Goal: Transaction & Acquisition: Purchase product/service

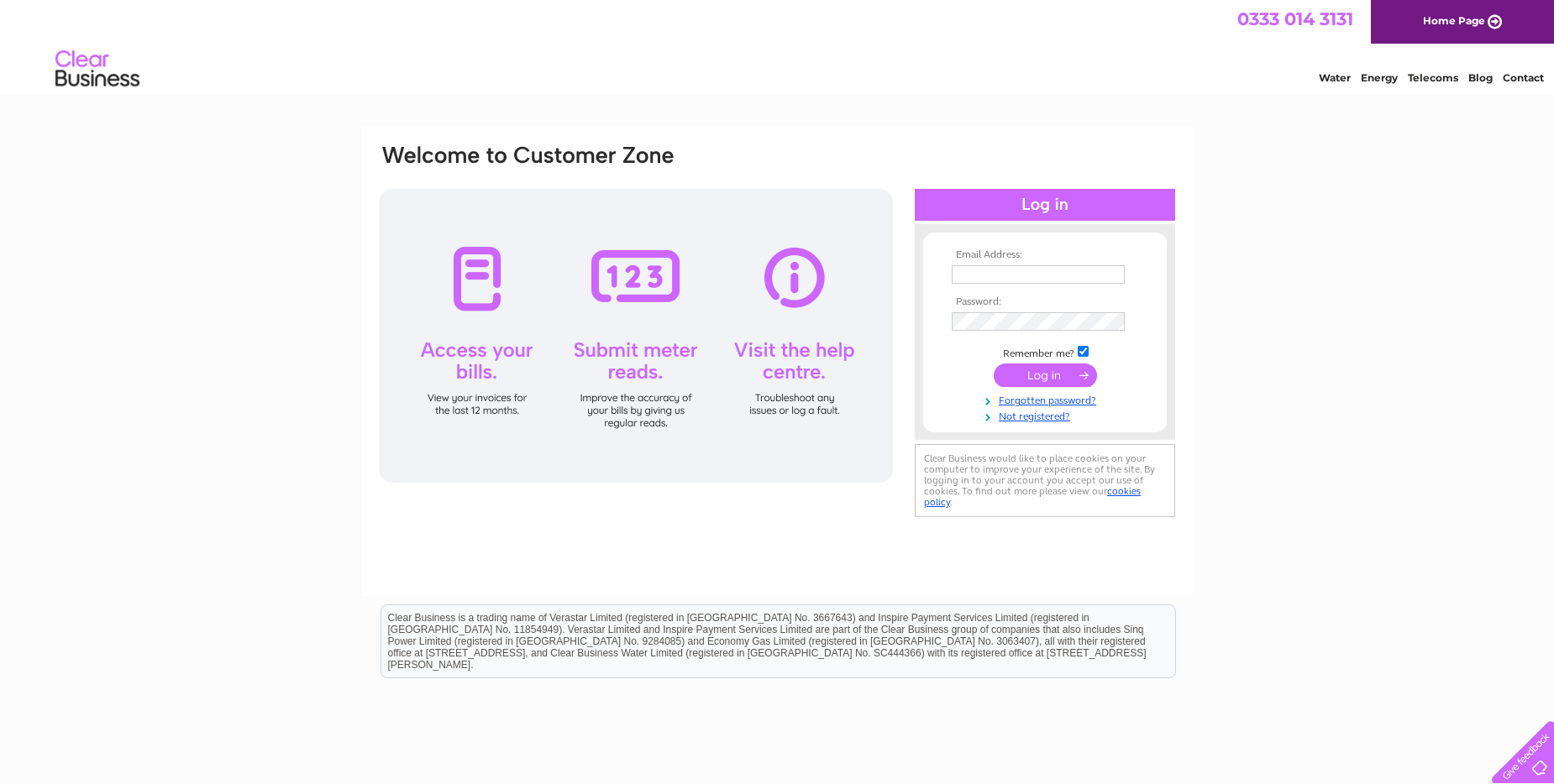
type input "lynne_g@hotmail.com"
click at [1051, 375] on input "submit" at bounding box center [1045, 375] width 103 height 24
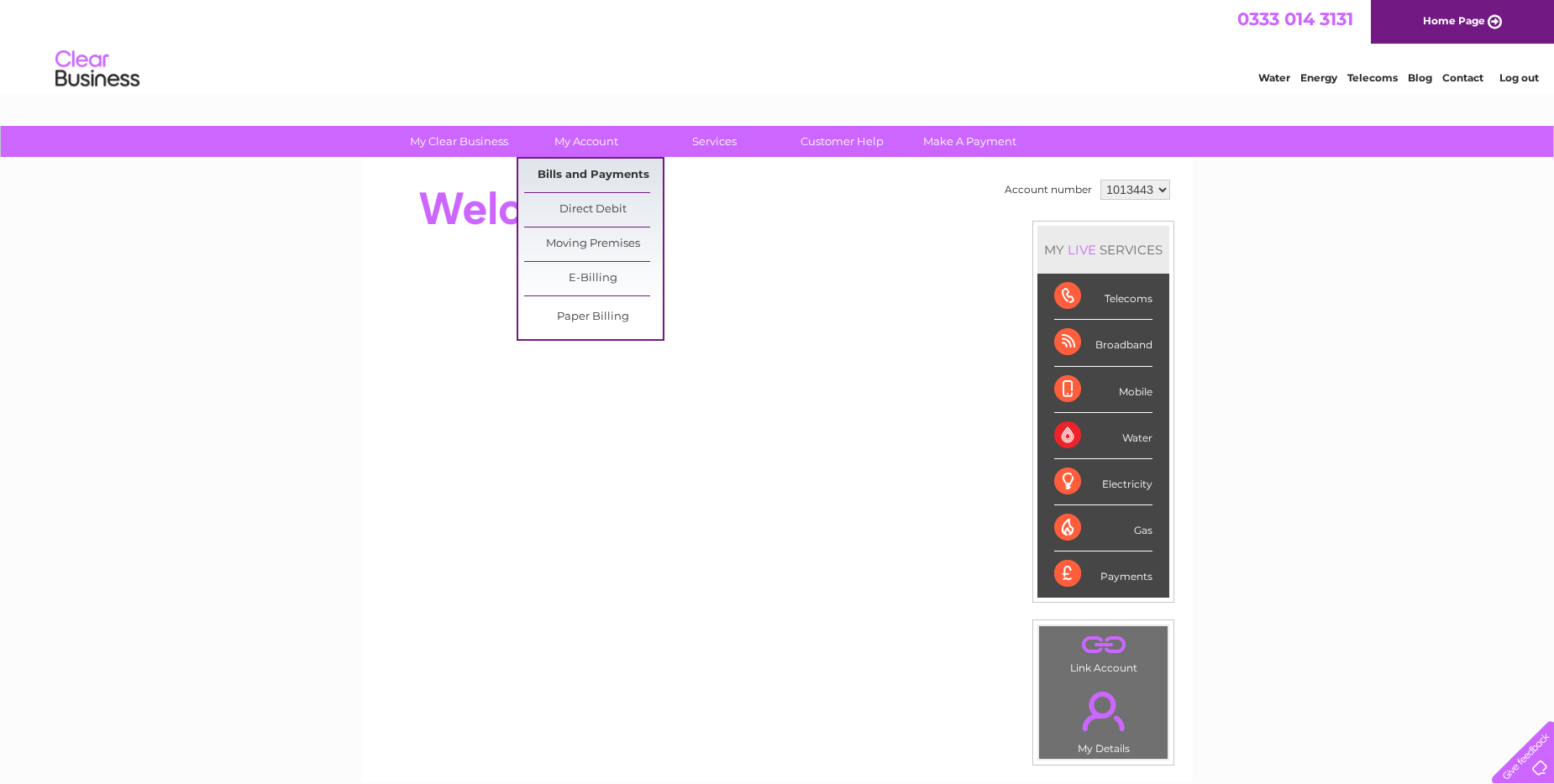
click at [558, 168] on link "Bills and Payments" at bounding box center [593, 175] width 139 height 33
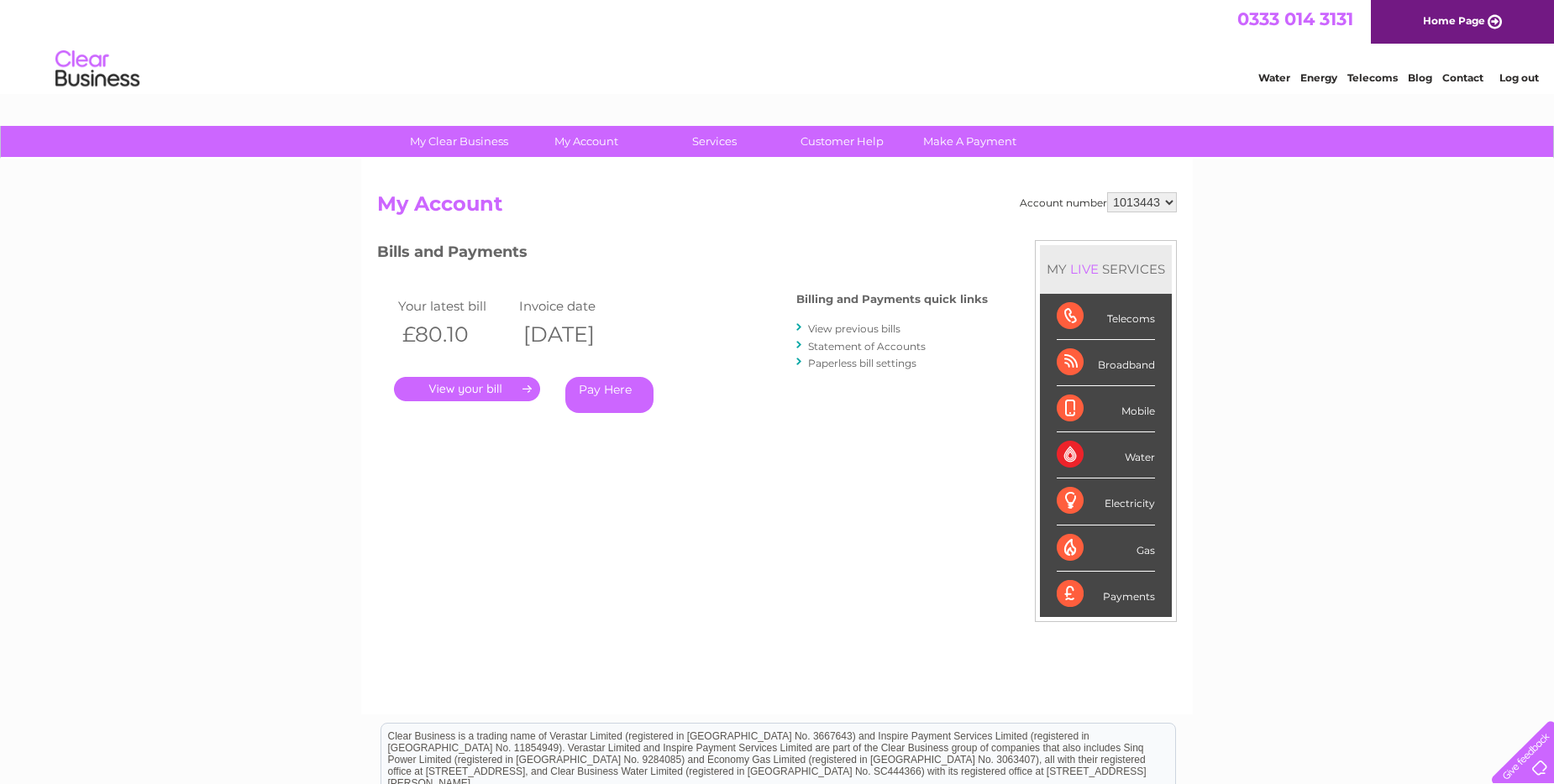
click at [499, 388] on link "." at bounding box center [467, 389] width 146 height 25
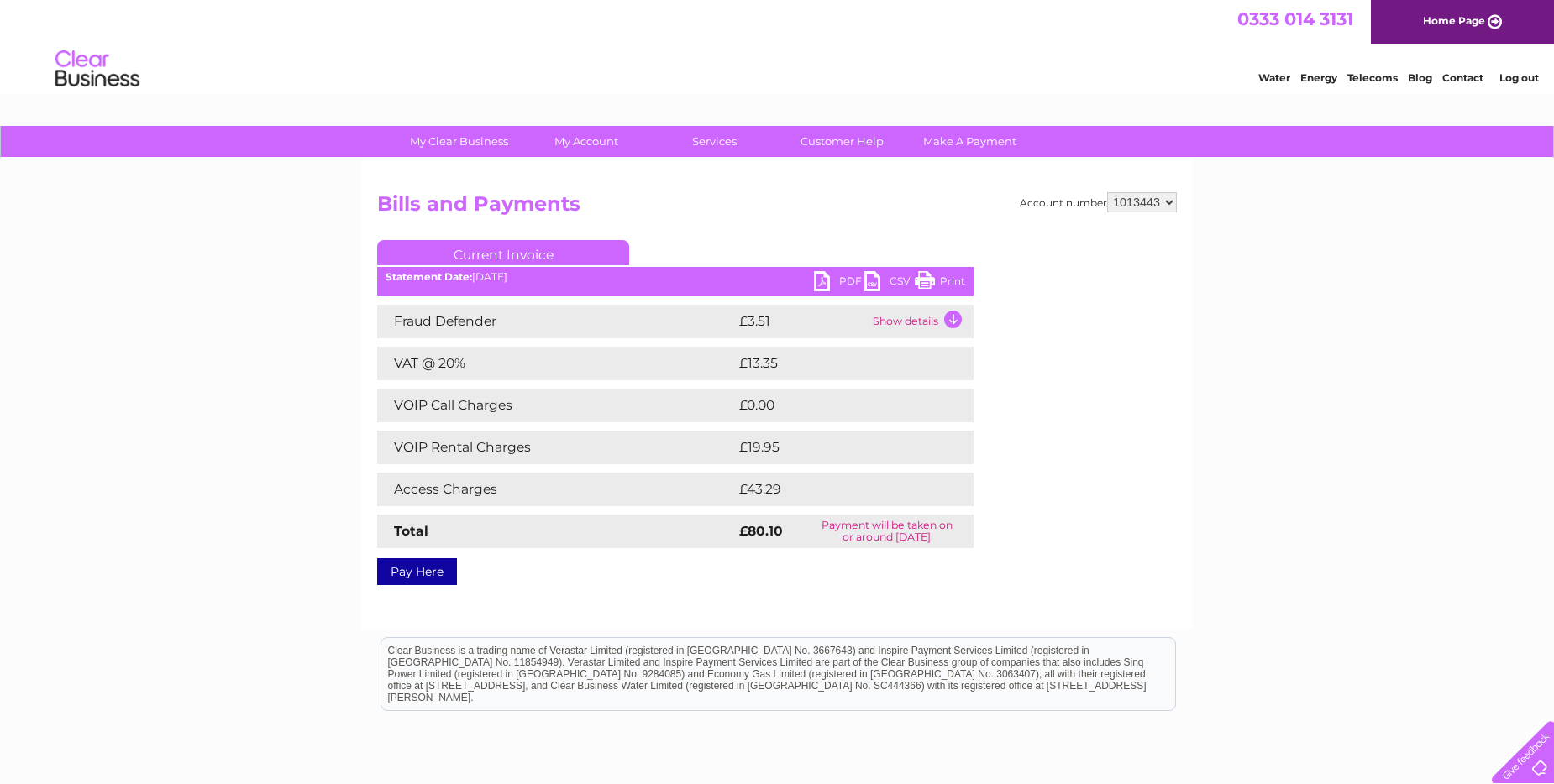
drag, startPoint x: 934, startPoint y: 281, endPoint x: 124, endPoint y: 55, distance: 840.9
click at [934, 281] on link "Print" at bounding box center [939, 284] width 50 height 25
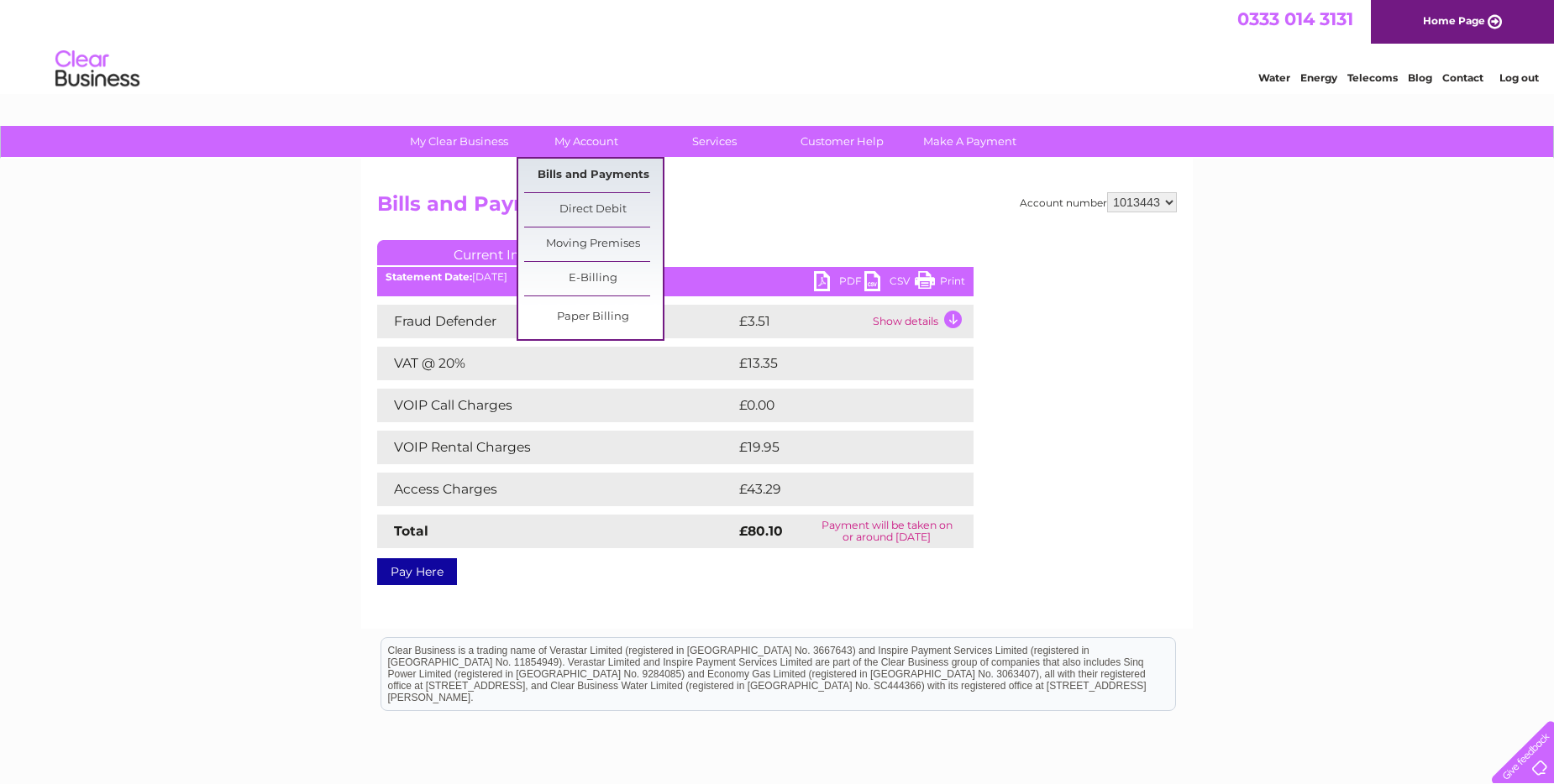
click at [612, 173] on link "Bills and Payments" at bounding box center [593, 175] width 139 height 33
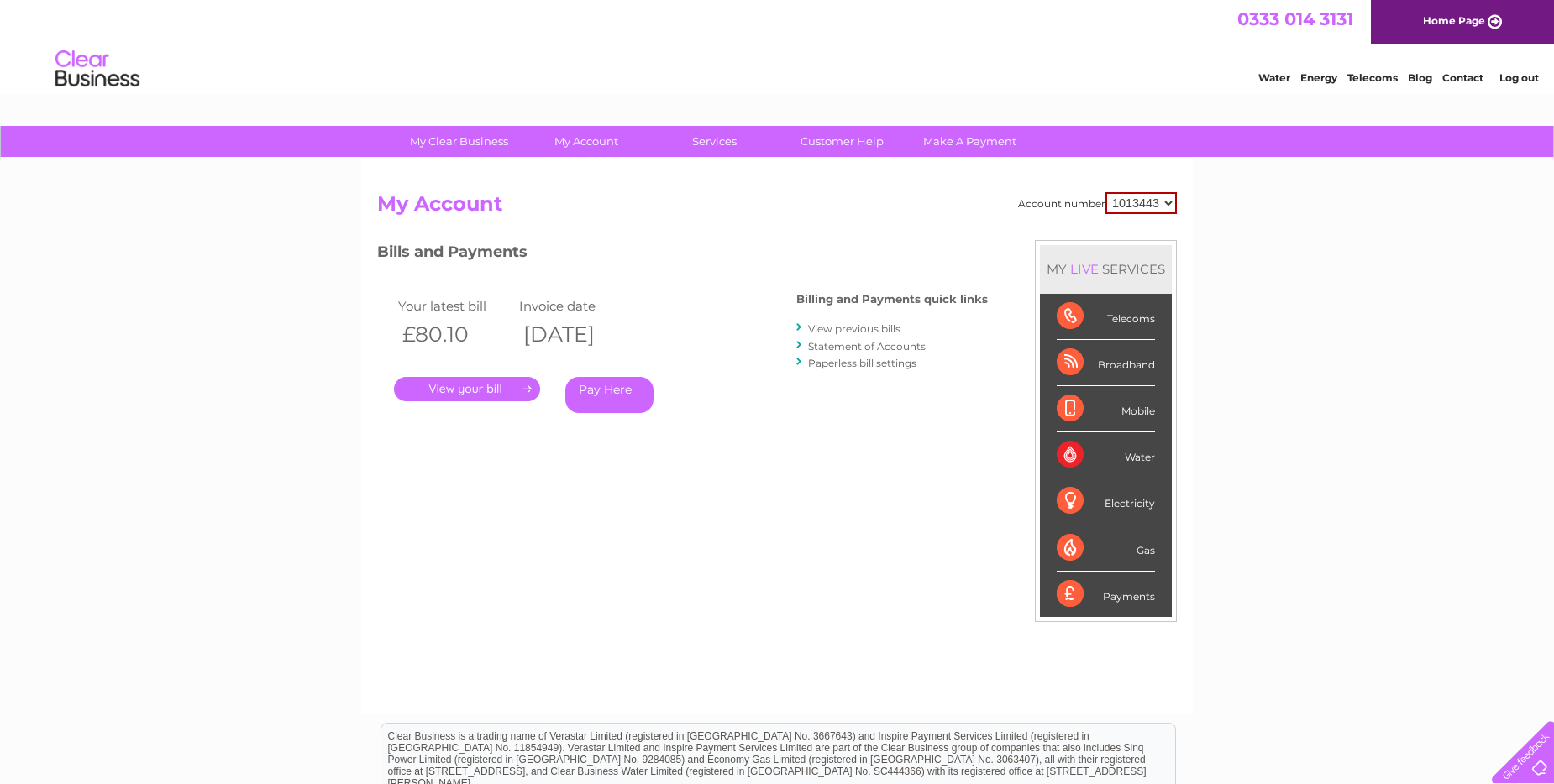
click at [856, 327] on link "View previous bills" at bounding box center [853, 328] width 92 height 12
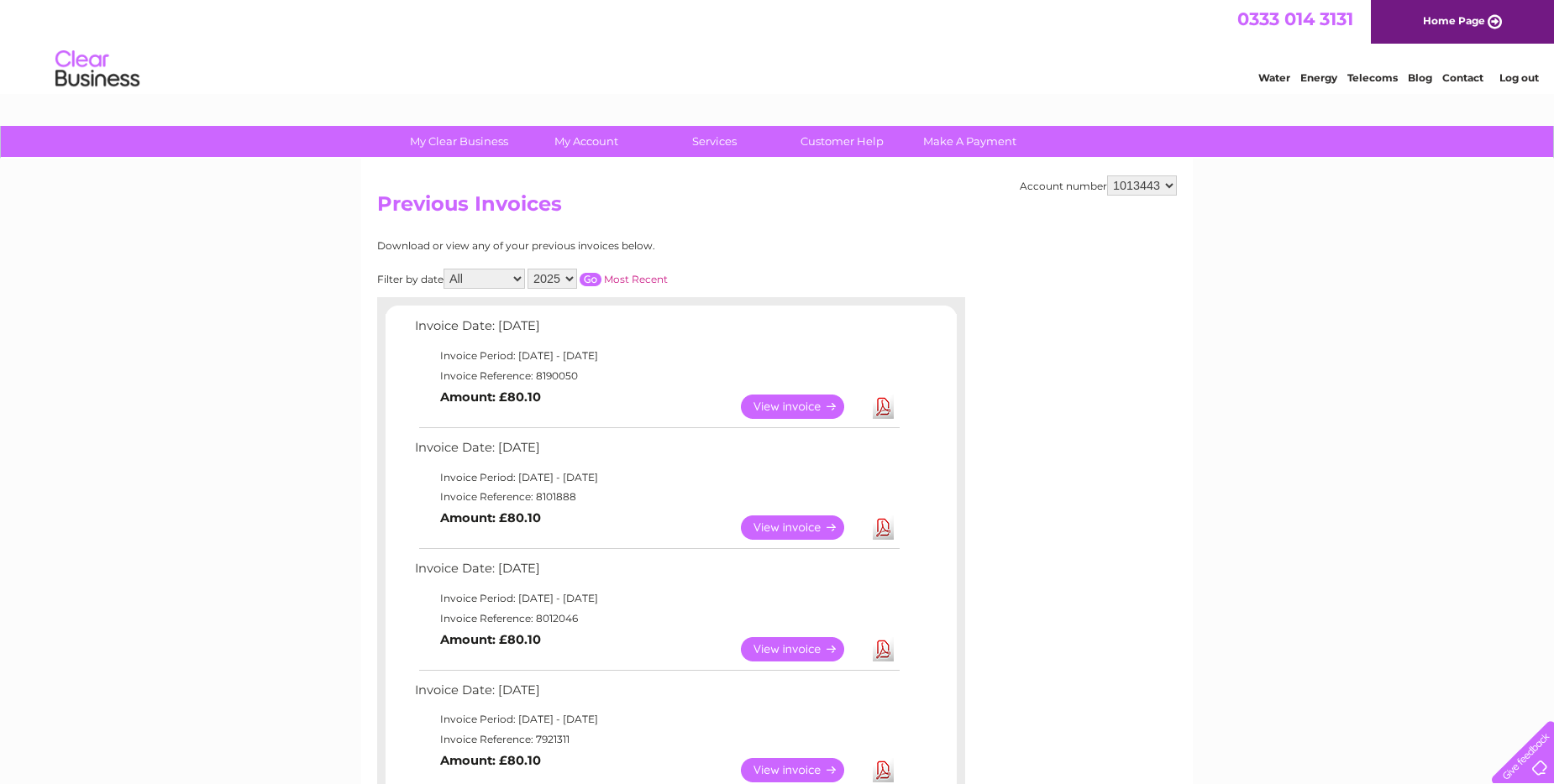
click at [782, 519] on link "View" at bounding box center [802, 528] width 123 height 25
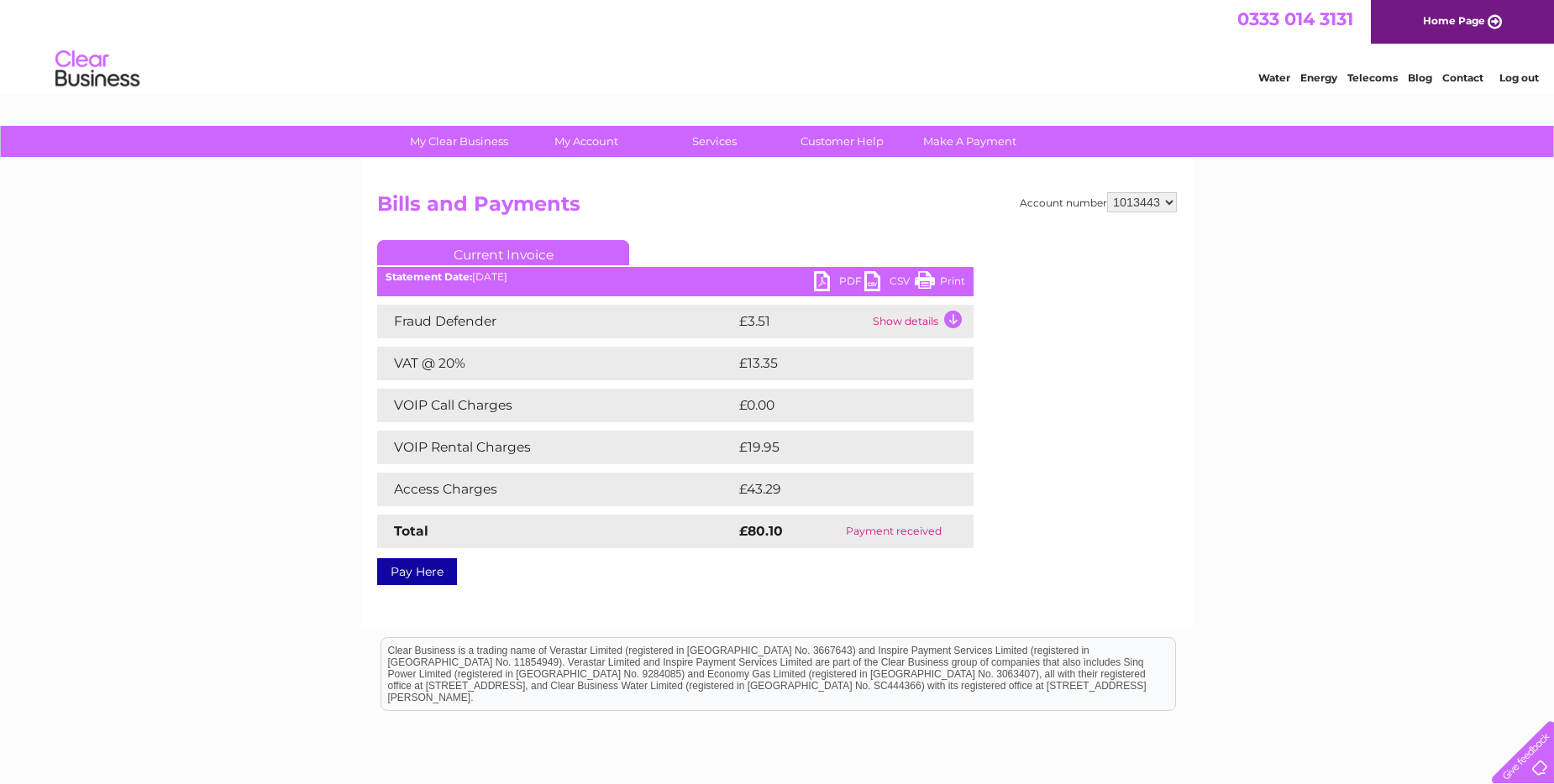
click at [923, 278] on link "Print" at bounding box center [939, 284] width 50 height 25
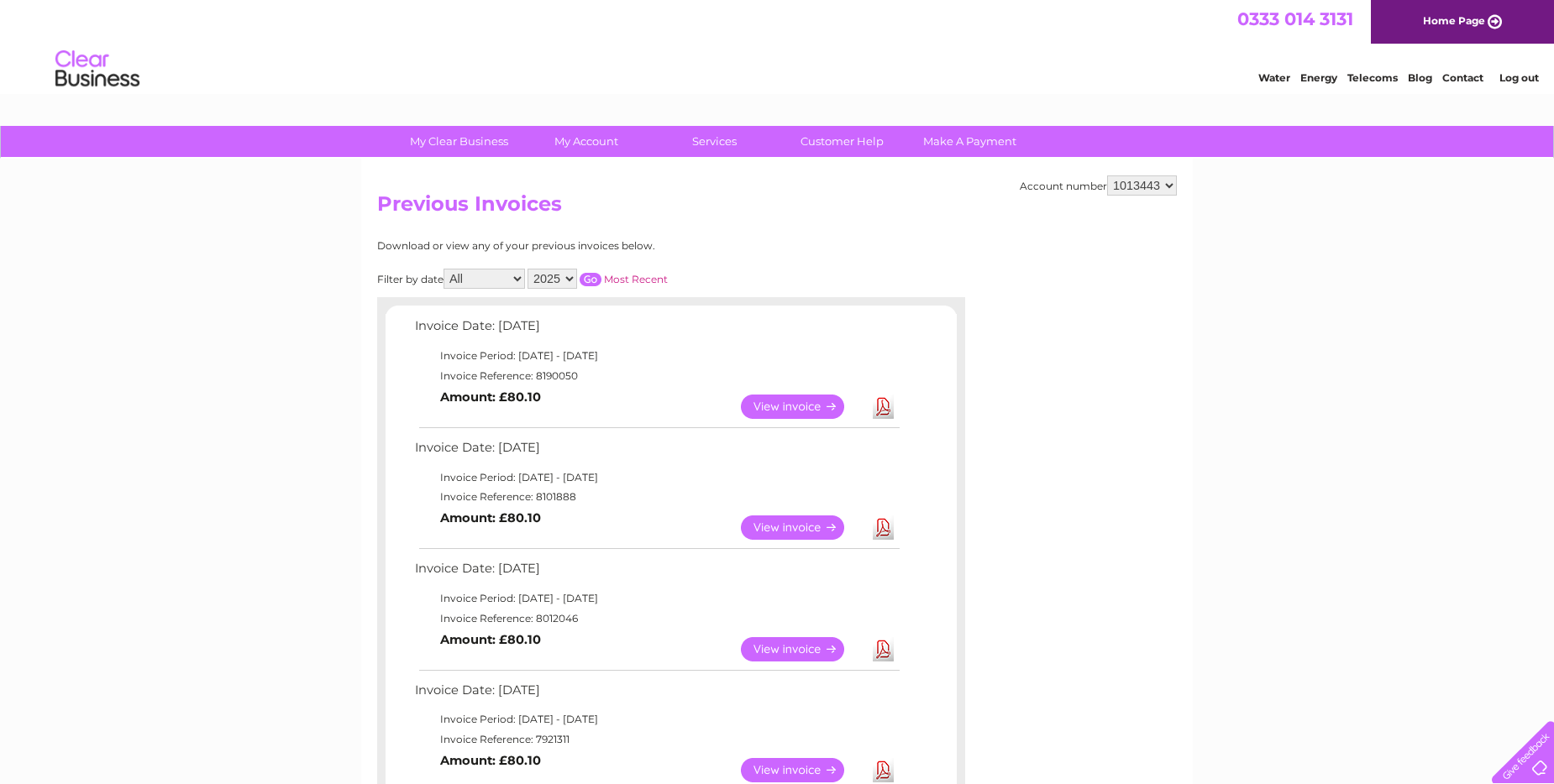
click at [763, 644] on link "View" at bounding box center [802, 649] width 123 height 25
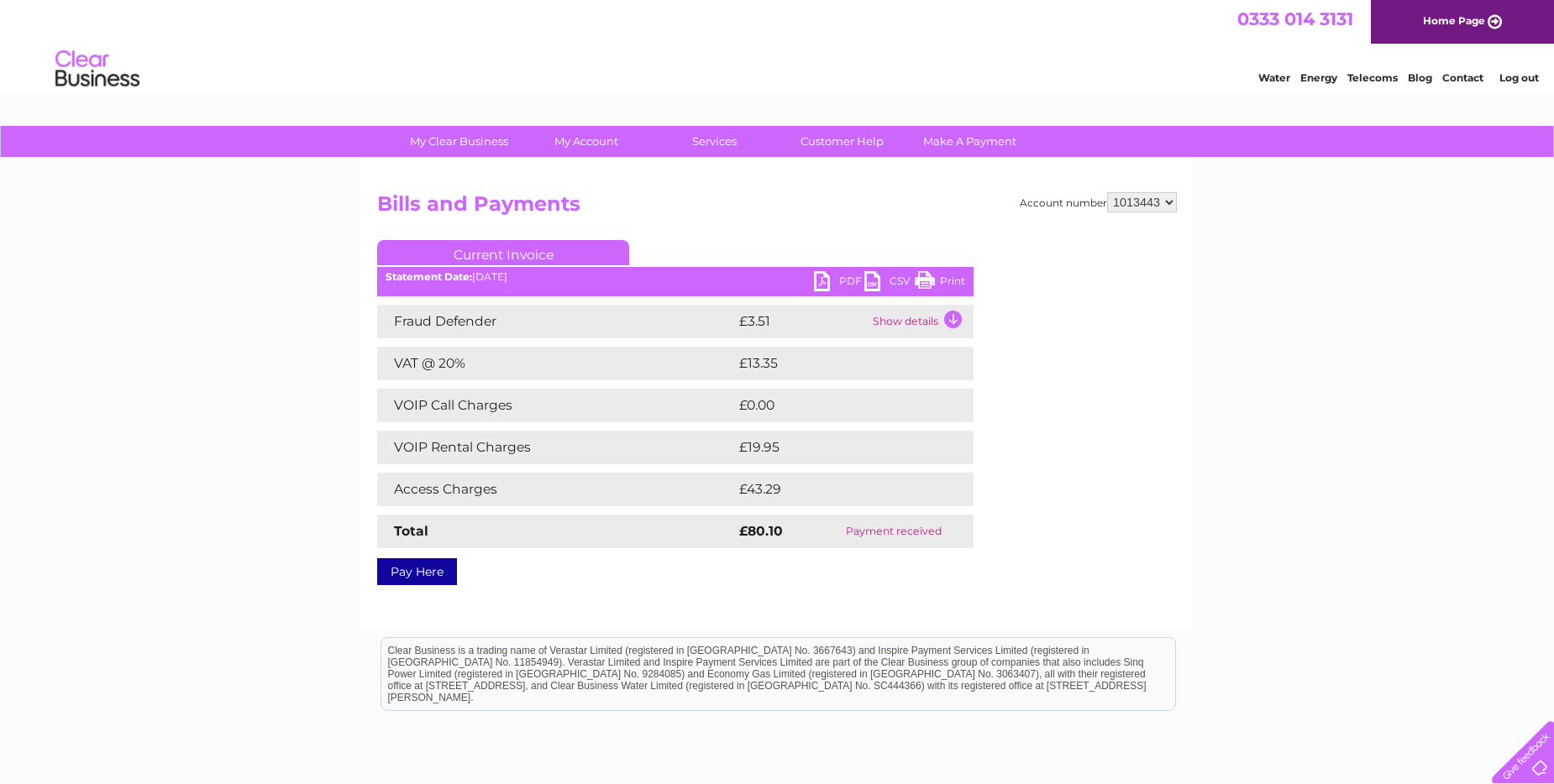
click at [928, 277] on link "Print" at bounding box center [939, 284] width 50 height 25
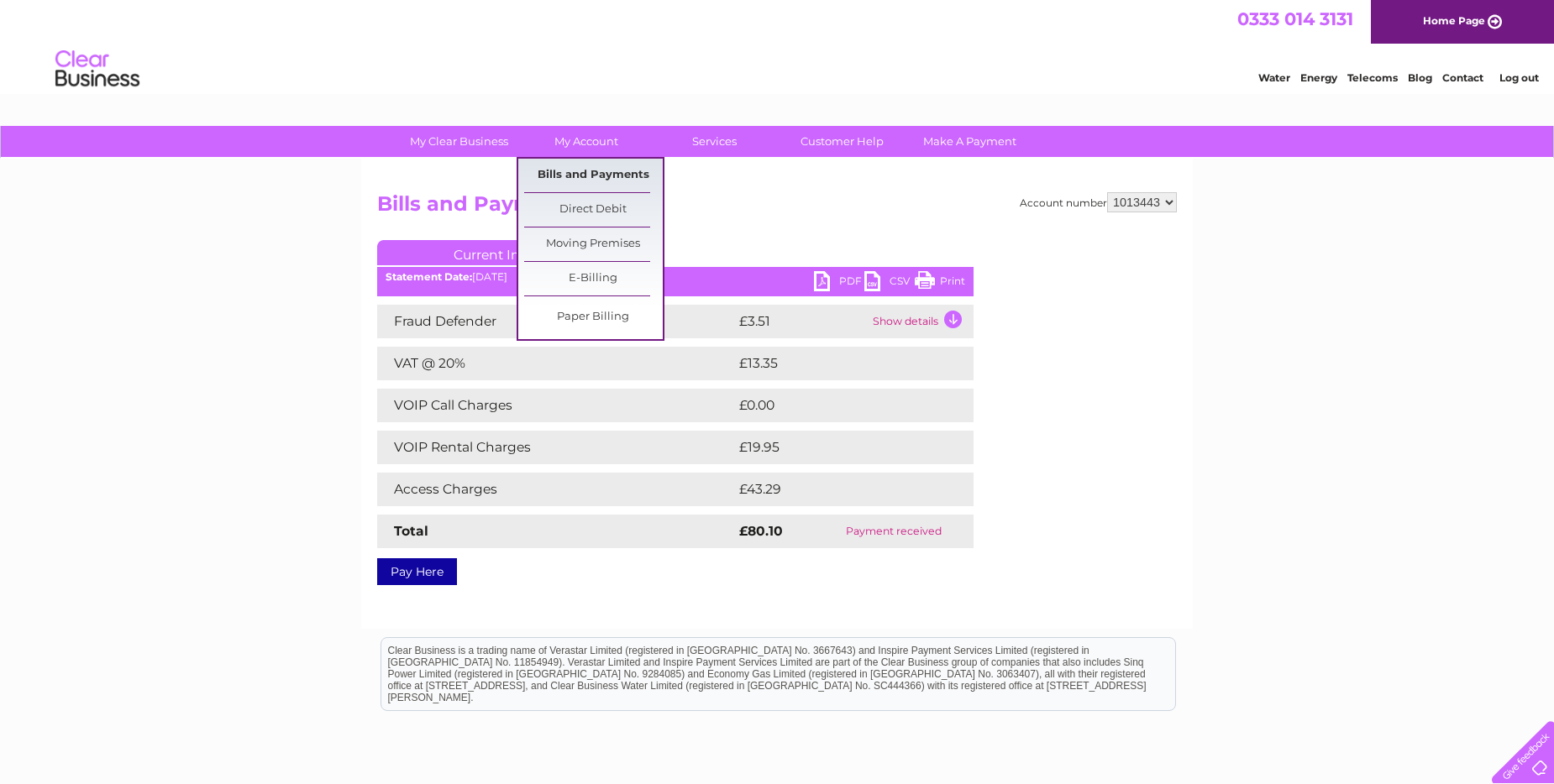
click at [596, 171] on link "Bills and Payments" at bounding box center [593, 175] width 139 height 33
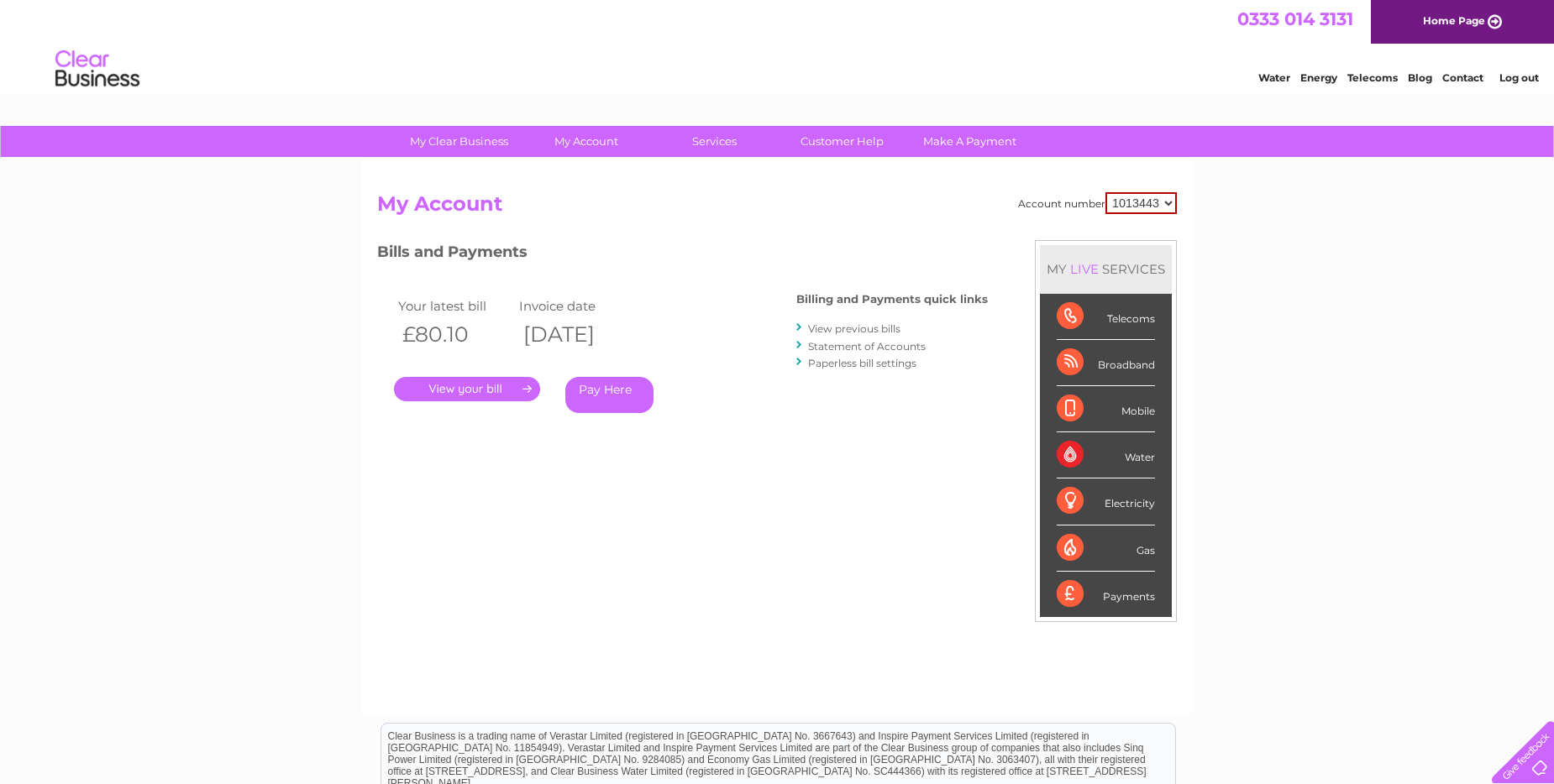
click at [855, 331] on link "View previous bills" at bounding box center [853, 328] width 92 height 12
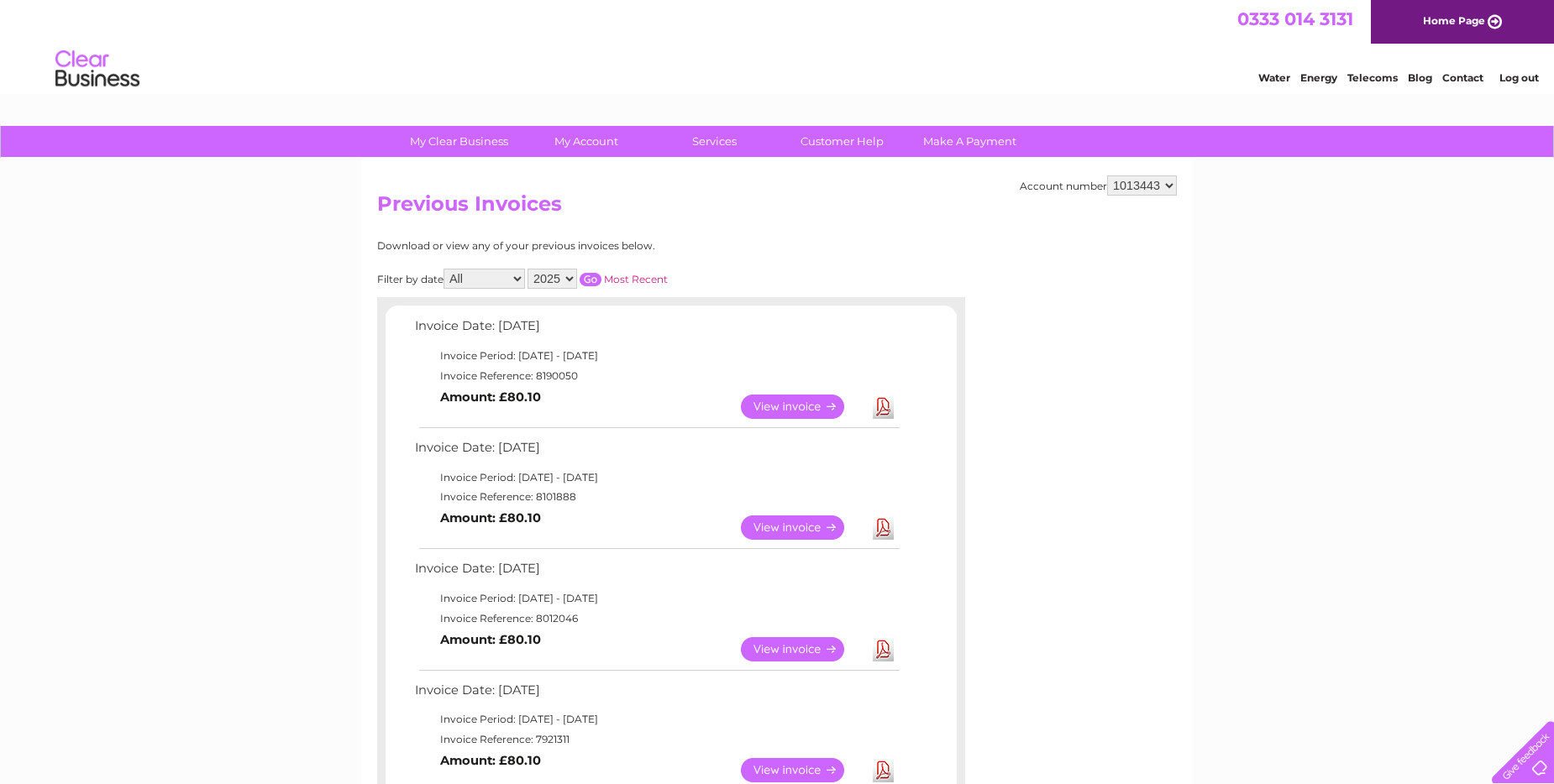
click at [806, 768] on link "View" at bounding box center [802, 771] width 123 height 25
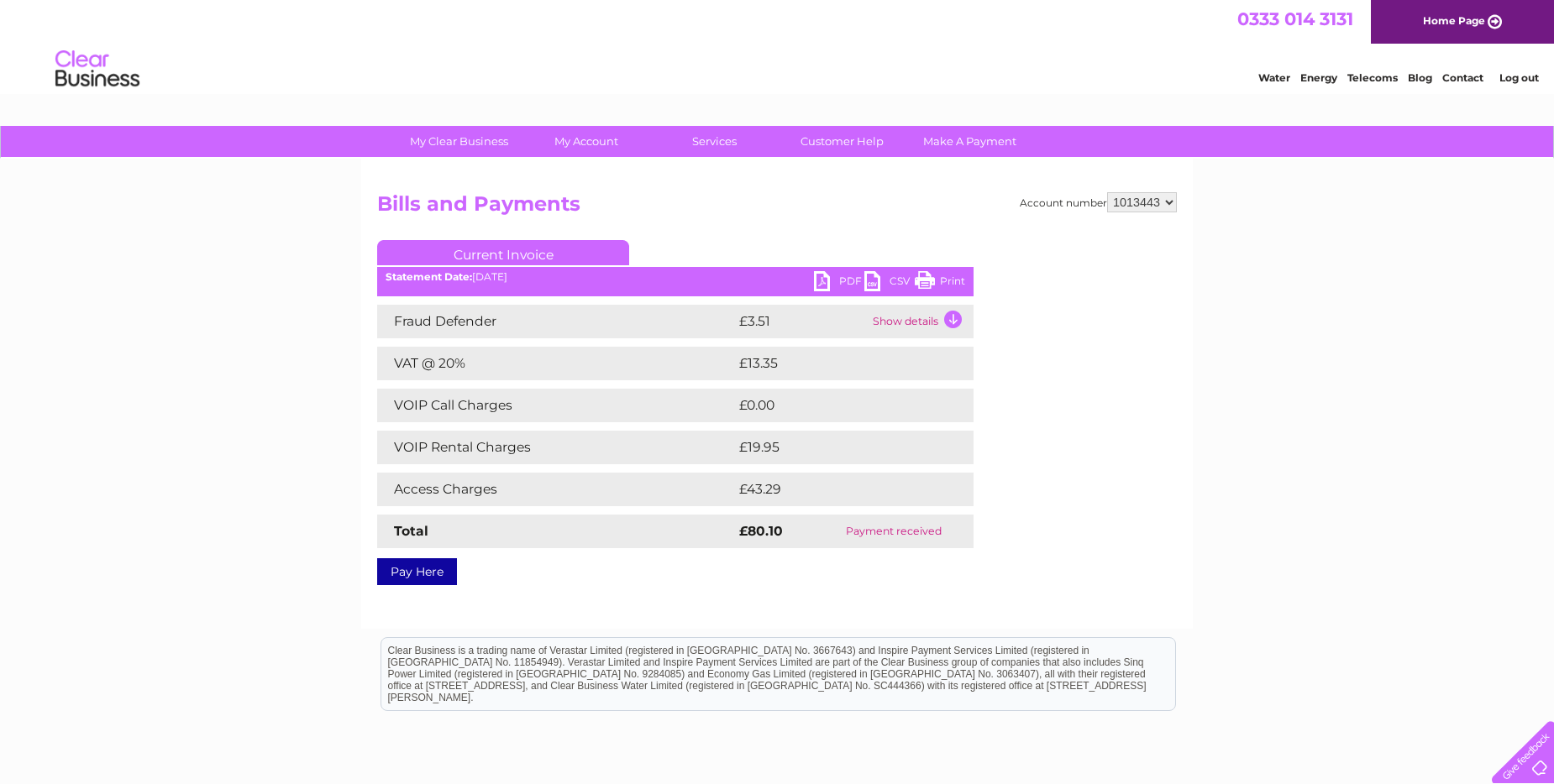
click at [413, 568] on link "Pay Here" at bounding box center [417, 571] width 80 height 27
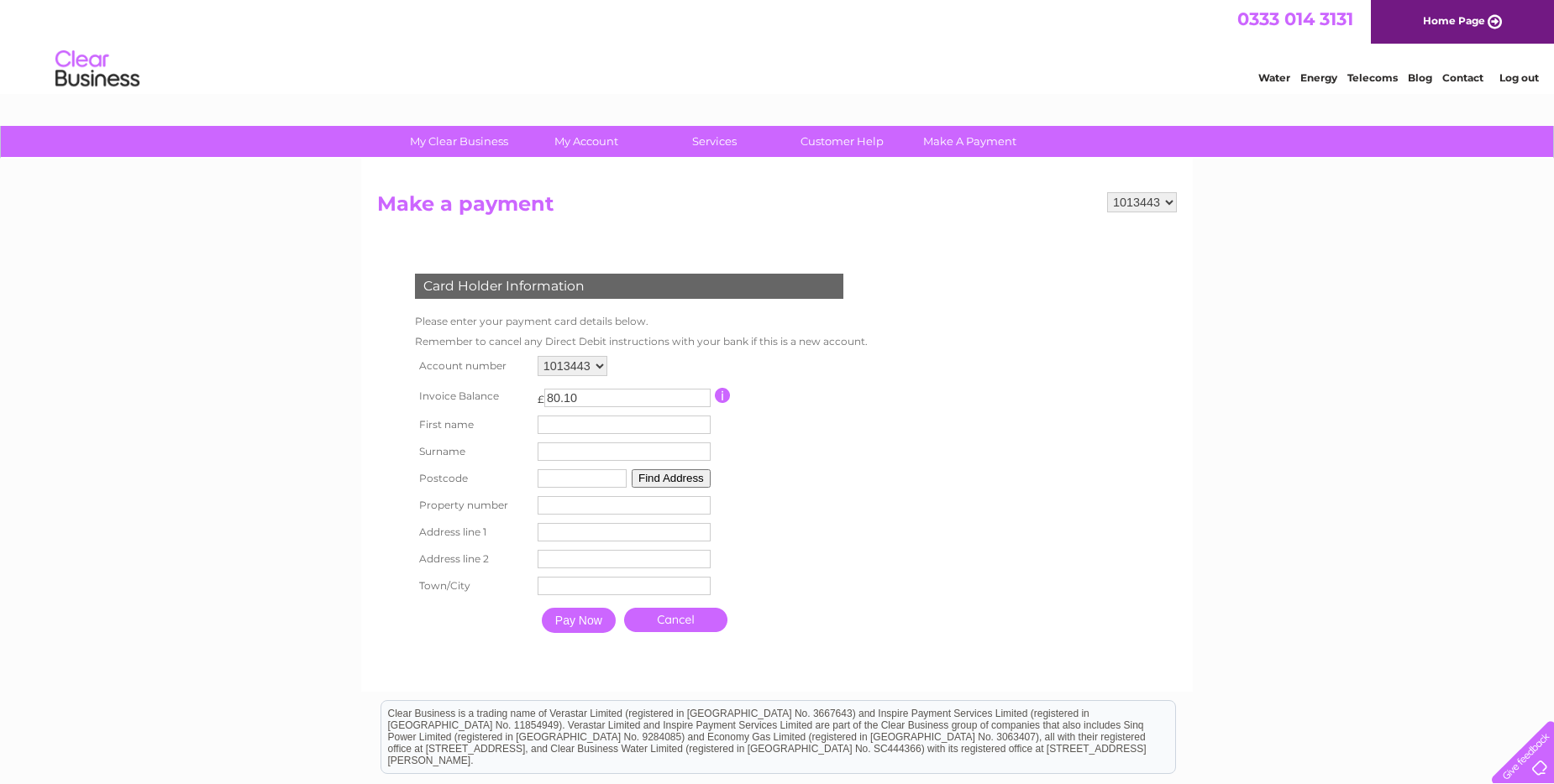
click at [371, 42] on div "0333 014 3131 Home Page" at bounding box center [777, 22] width 1554 height 44
